Goal: Task Accomplishment & Management: Use online tool/utility

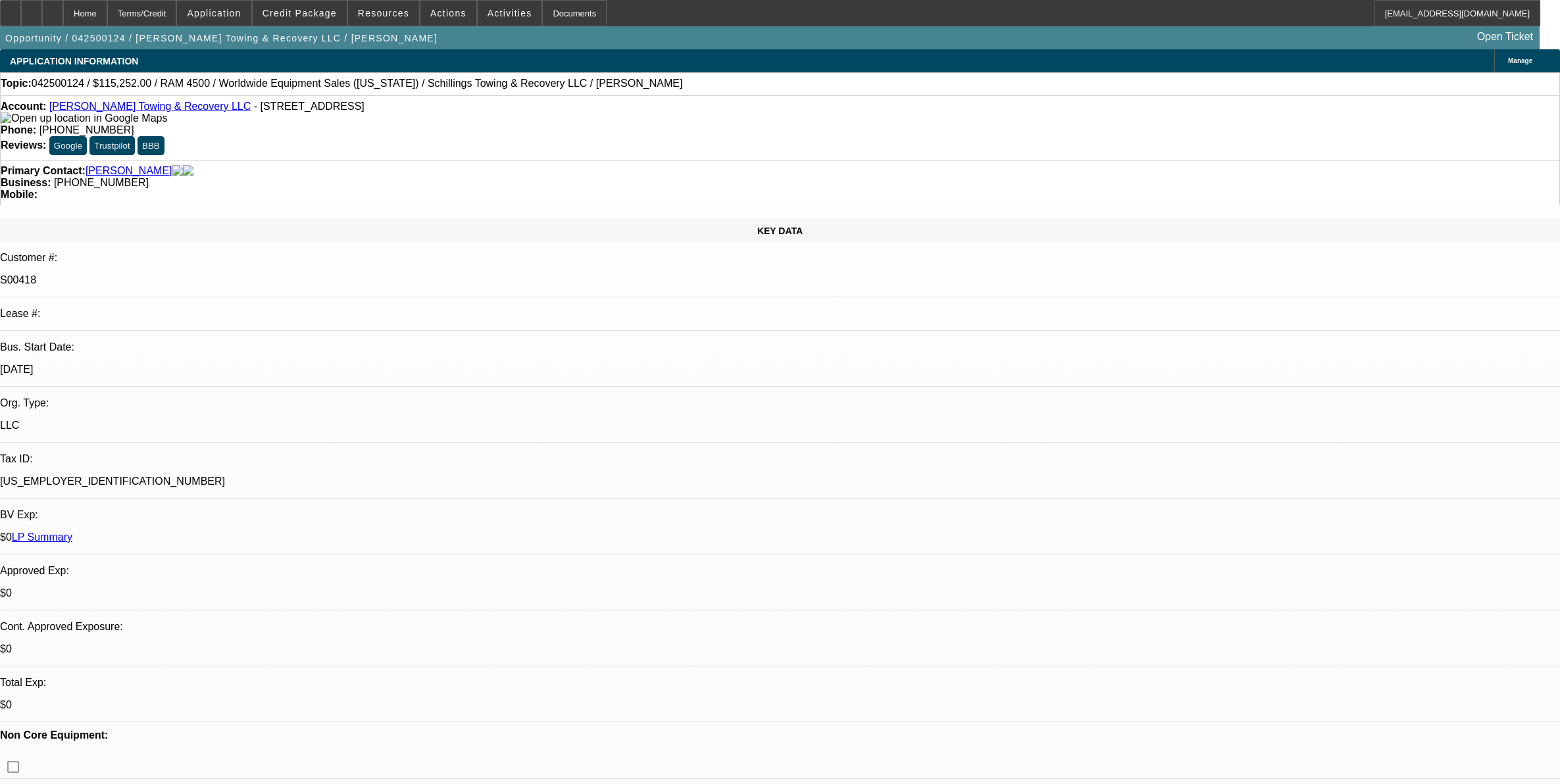
select select "0"
select select "3"
select select "0"
select select "6"
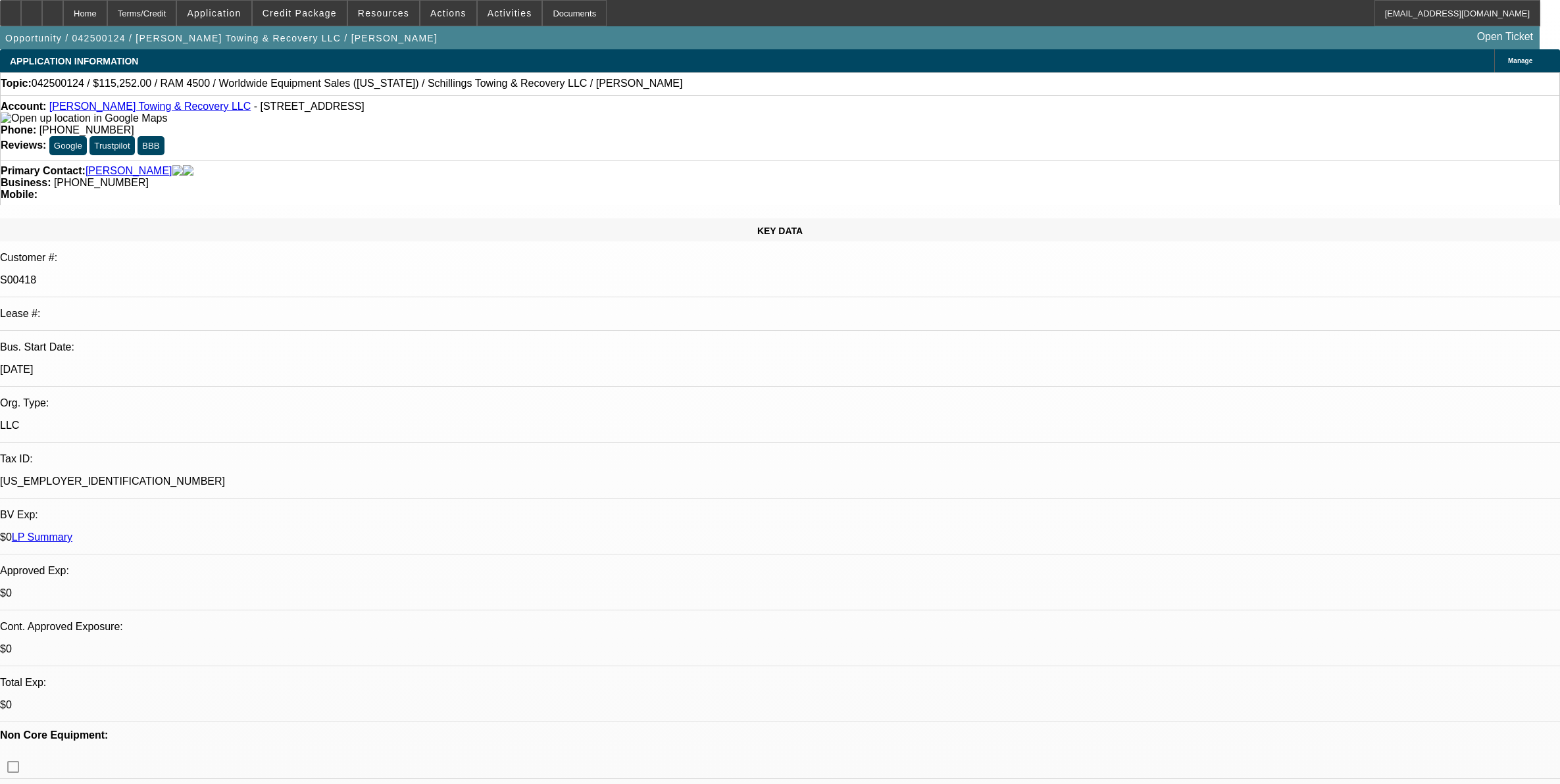
select select "0"
select select "3"
select select "0"
select select "6"
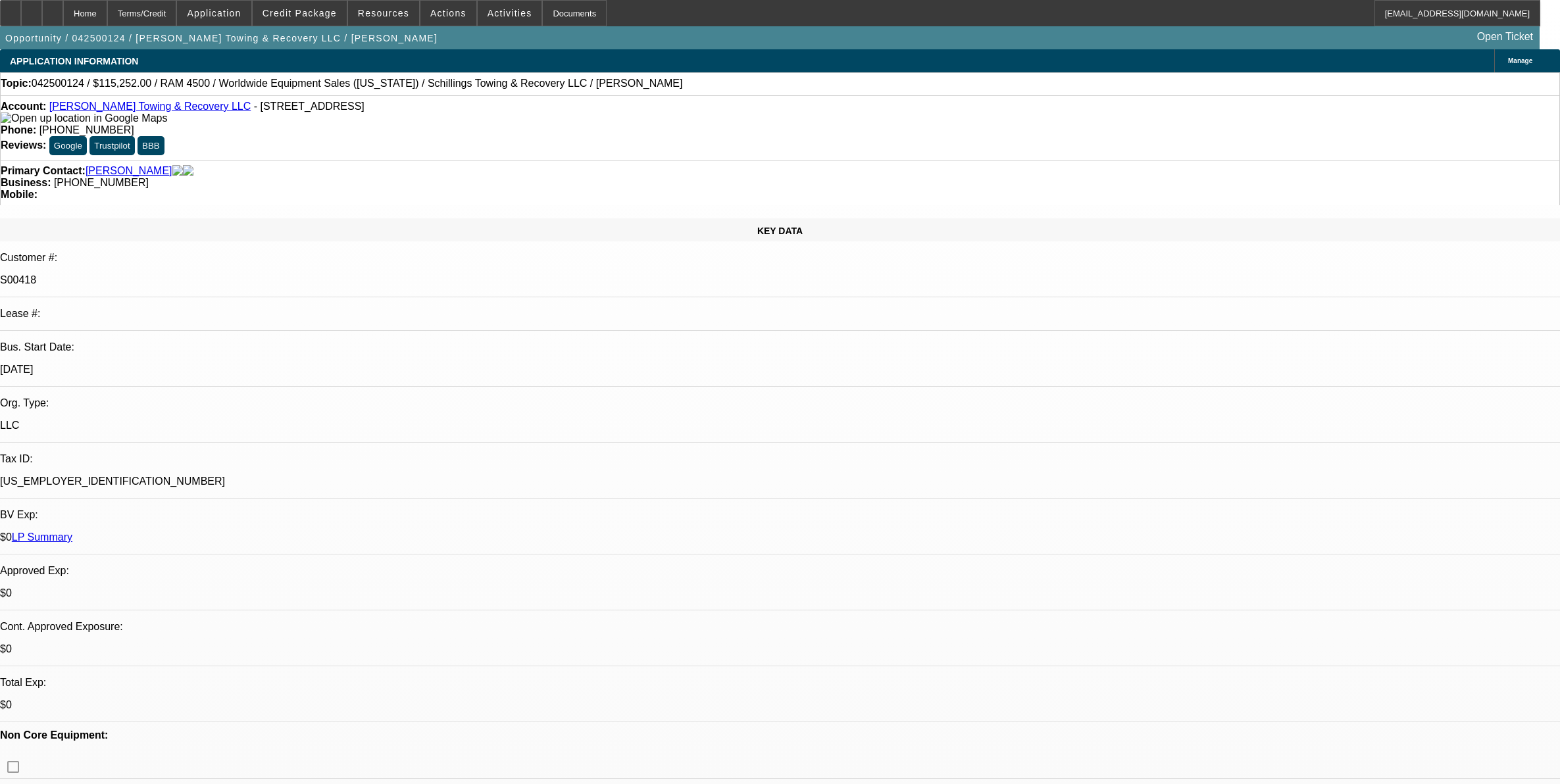
select select "0"
select select "3"
select select "0"
select select "6"
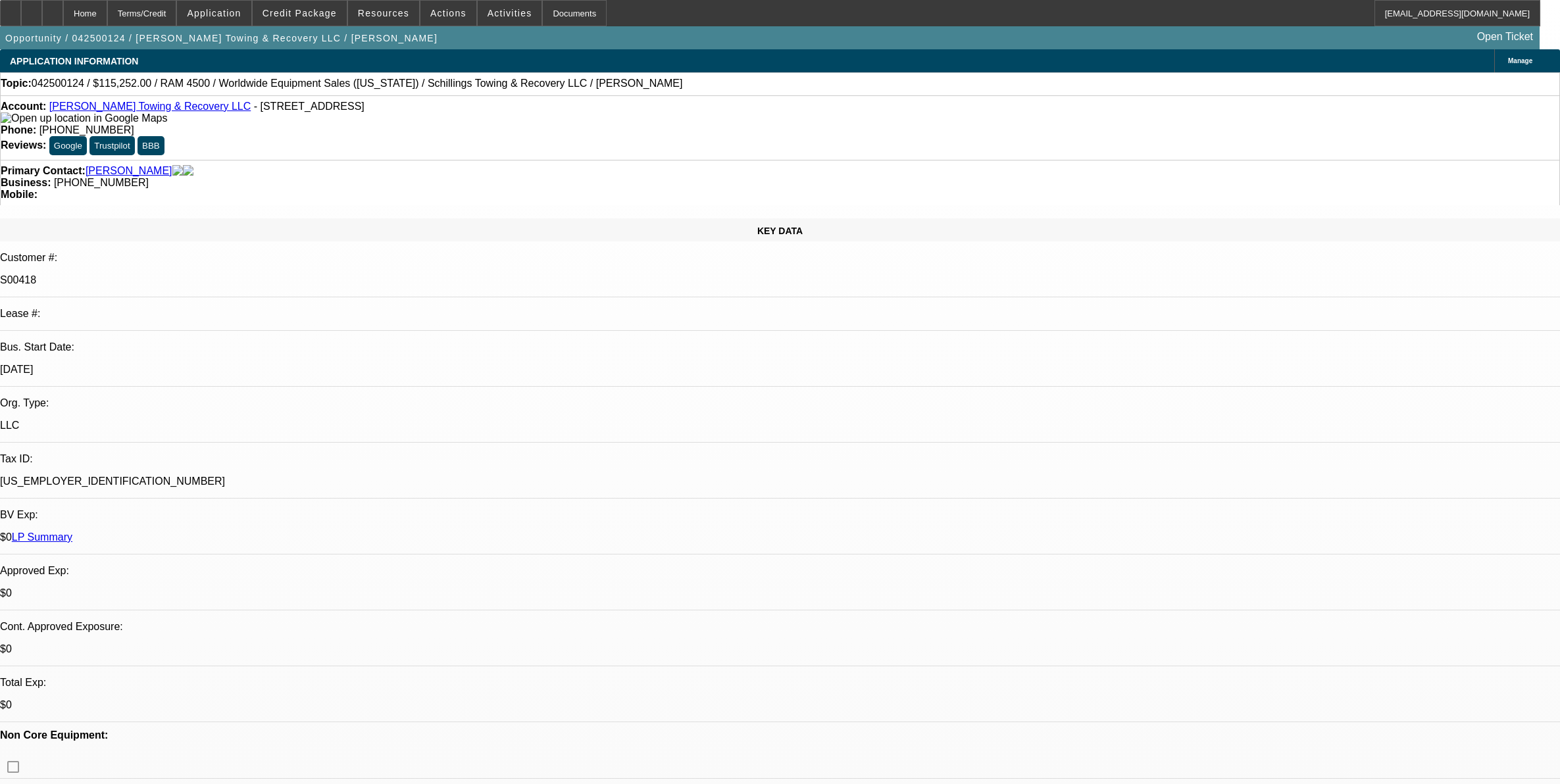
select select "0"
select select "3"
select select "0"
select select "6"
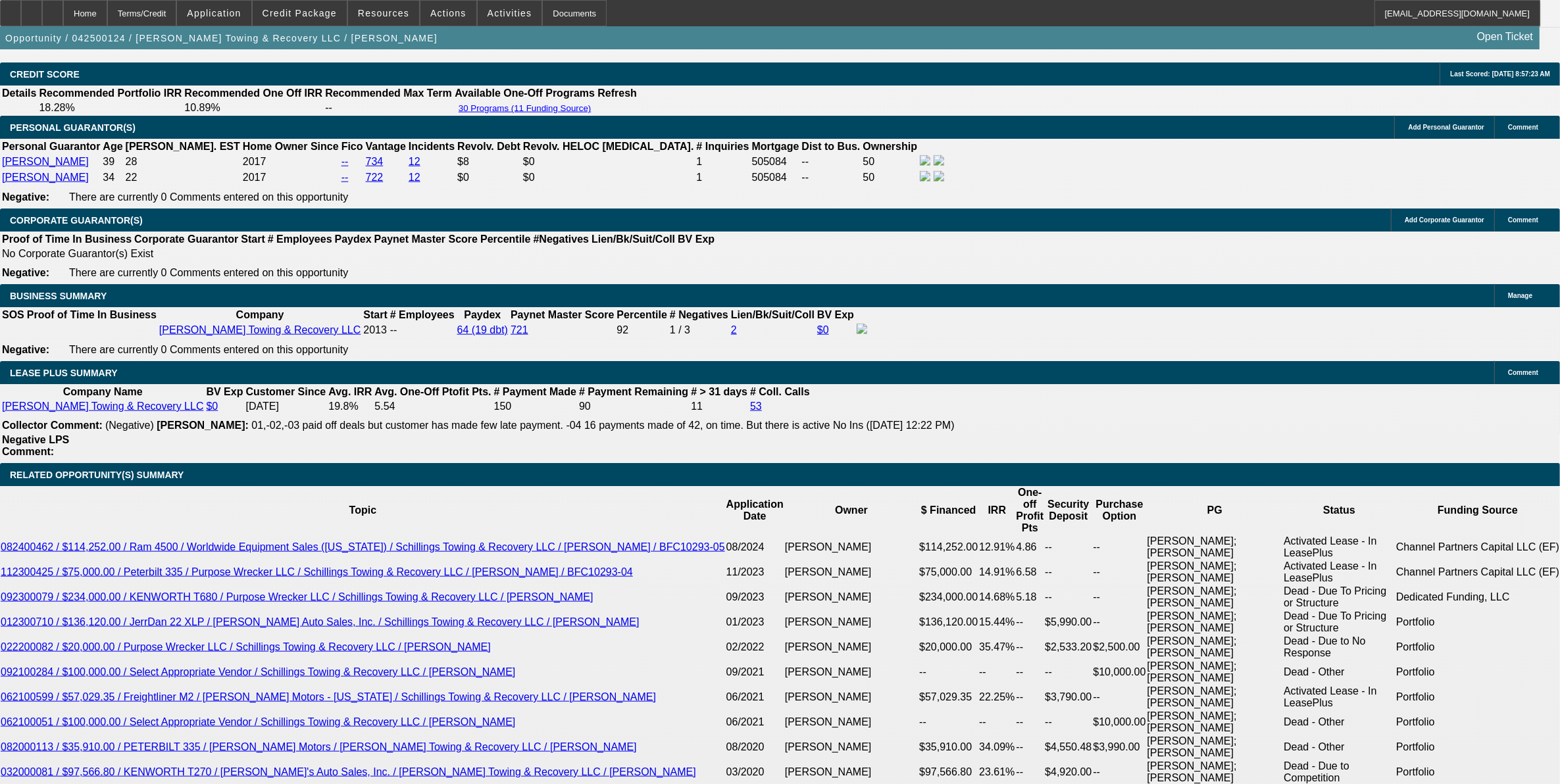
scroll to position [1913, 0]
